Goal: Task Accomplishment & Management: Use online tool/utility

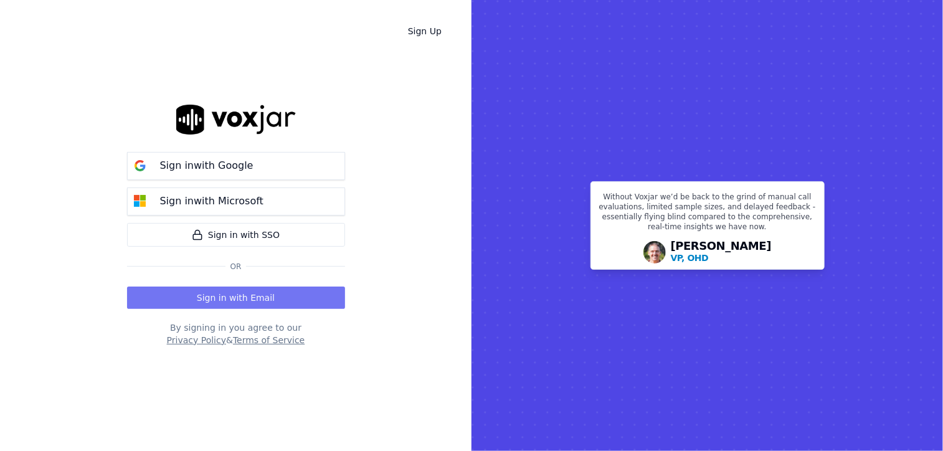
click at [290, 297] on button "Sign in with Email" at bounding box center [236, 298] width 218 height 22
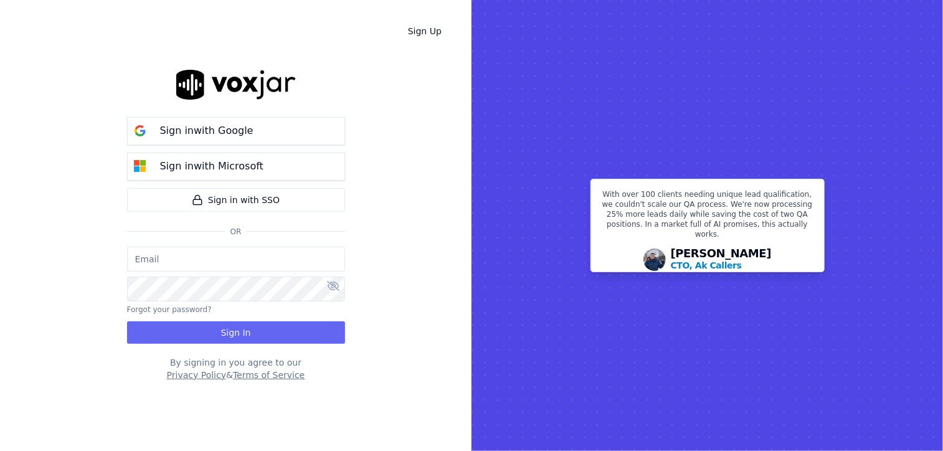
click at [219, 241] on div "Sign in with Google Sign in with Microsoft Sign in with SSO Or" at bounding box center [236, 178] width 218 height 137
click at [197, 261] on input "email" at bounding box center [236, 259] width 218 height 25
paste input "Dphillips@callsourceauto.com"
type input "Dphillips@callsourceauto.com"
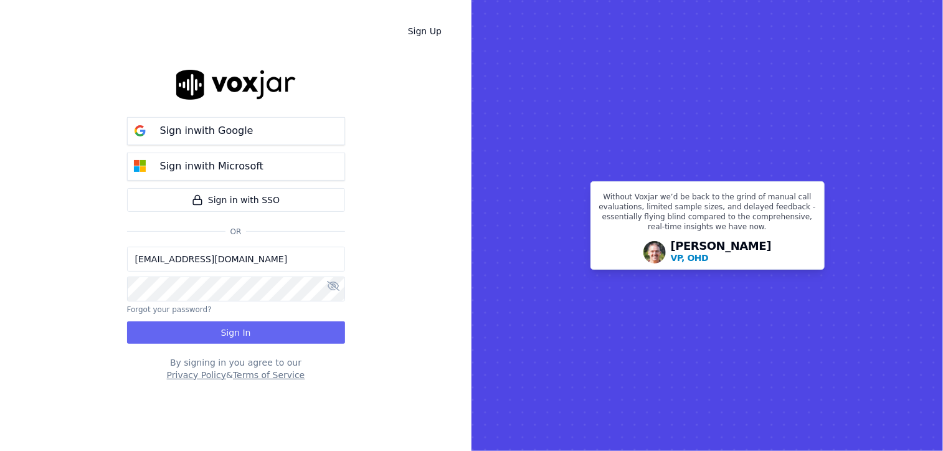
click at [182, 275] on div at bounding box center [236, 287] width 218 height 30
click at [202, 331] on button "Sign In" at bounding box center [236, 333] width 218 height 22
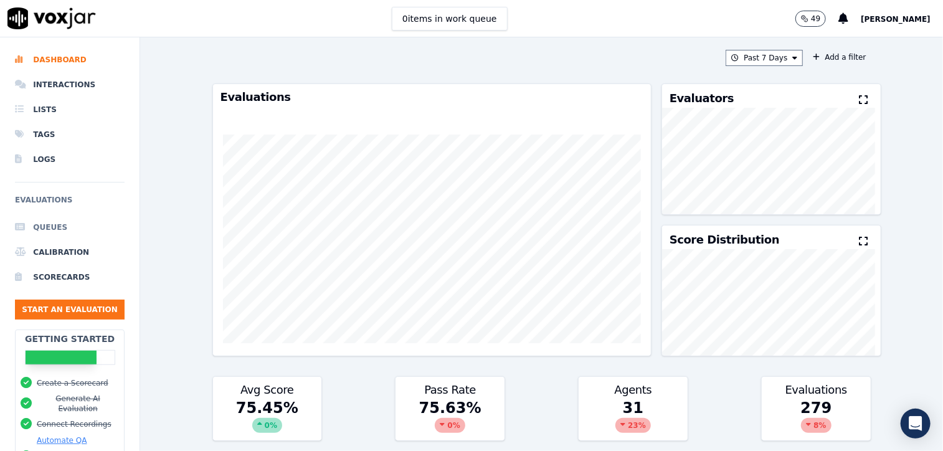
click at [40, 225] on li "Queues" at bounding box center [70, 227] width 110 height 25
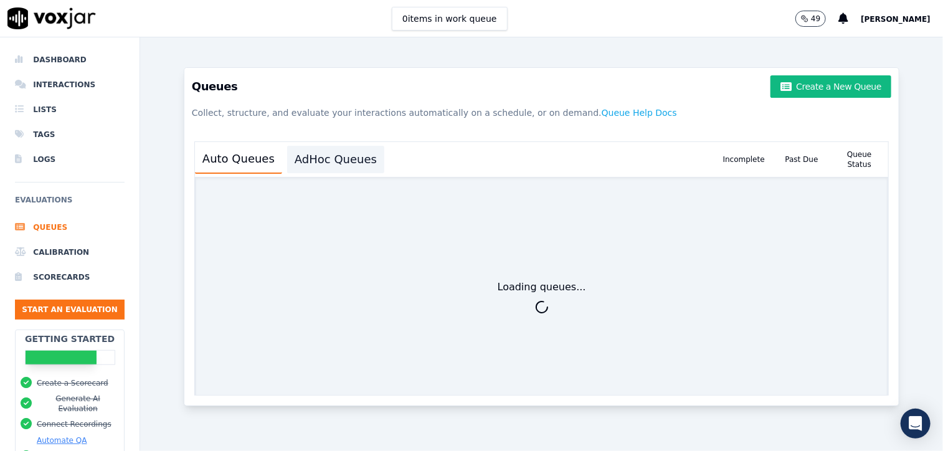
click at [334, 161] on button "AdHoc Queues" at bounding box center [335, 159] width 97 height 27
click at [796, 89] on button "Create a New Queue" at bounding box center [831, 86] width 121 height 22
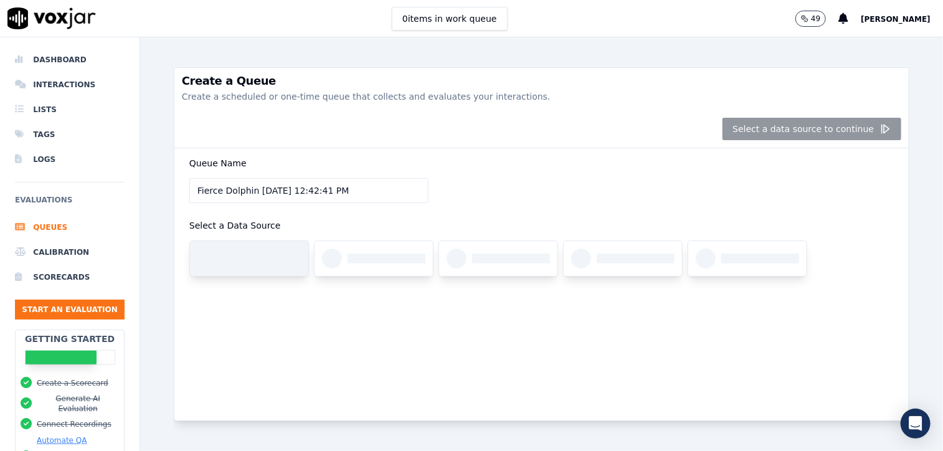
click at [241, 258] on div at bounding box center [262, 259] width 78 height 10
click at [249, 249] on div at bounding box center [249, 258] width 118 height 35
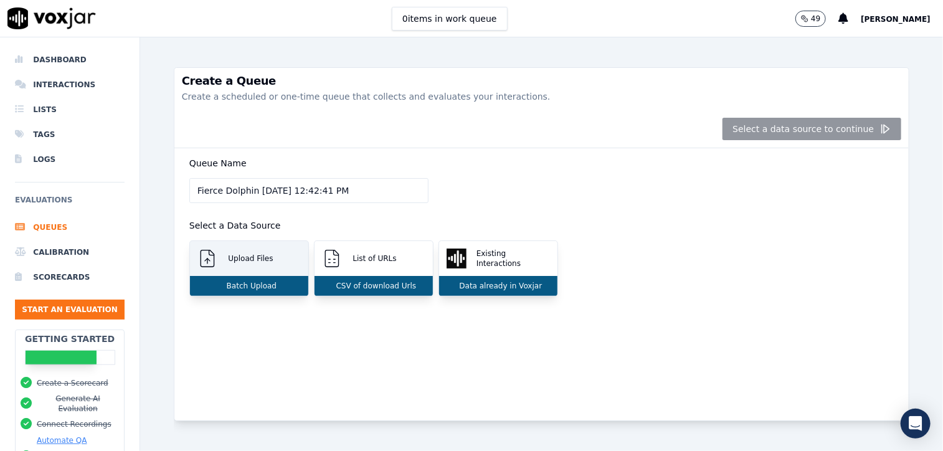
drag, startPoint x: 284, startPoint y: 267, endPoint x: 279, endPoint y: 254, distance: 14.4
click at [279, 254] on div "Upload Files" at bounding box center [249, 258] width 118 height 35
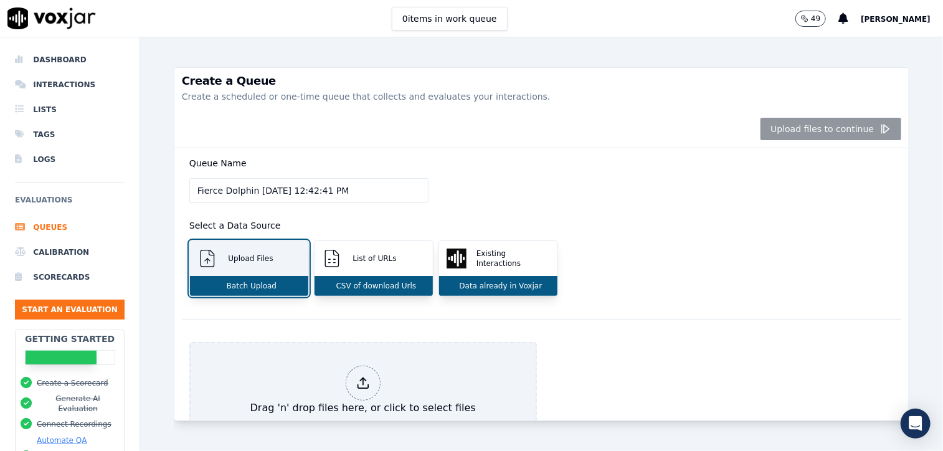
scroll to position [96, 0]
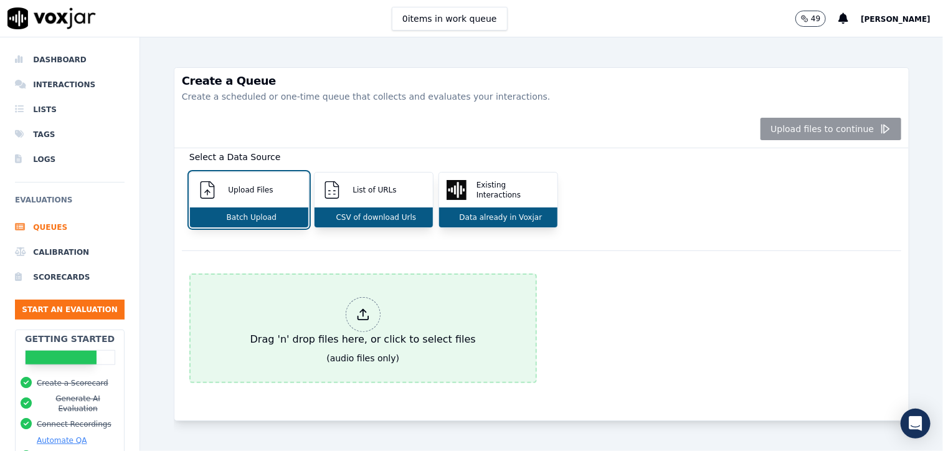
click at [370, 297] on div at bounding box center [363, 314] width 35 height 35
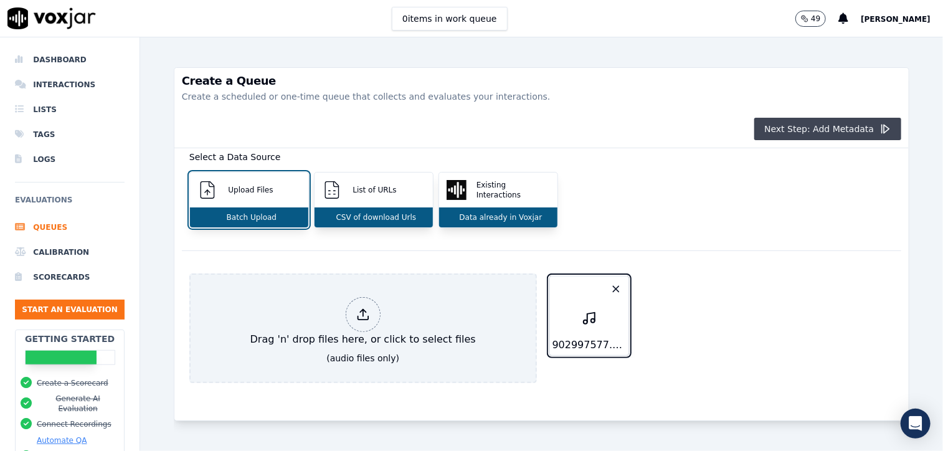
click at [803, 136] on button "Next Step: Add Metadata" at bounding box center [828, 129] width 147 height 22
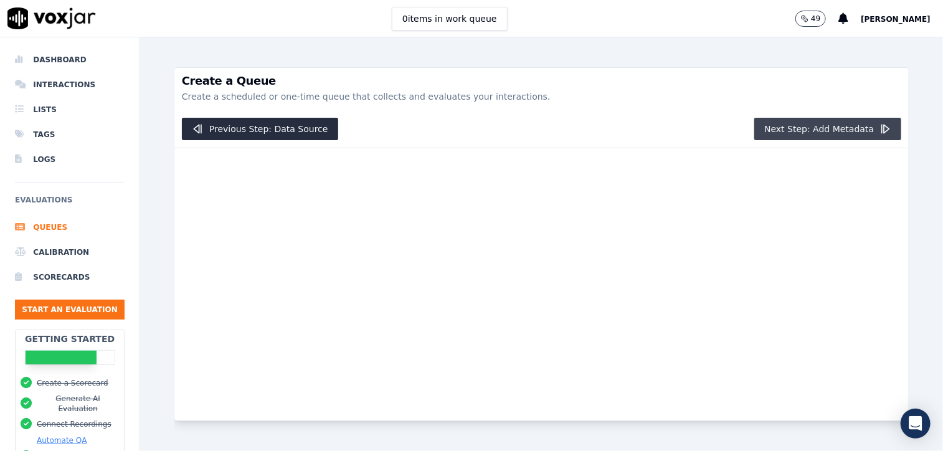
scroll to position [0, 0]
click at [822, 134] on button "Next Step: Add Metadata" at bounding box center [828, 129] width 147 height 22
